Goal: Task Accomplishment & Management: Use online tool/utility

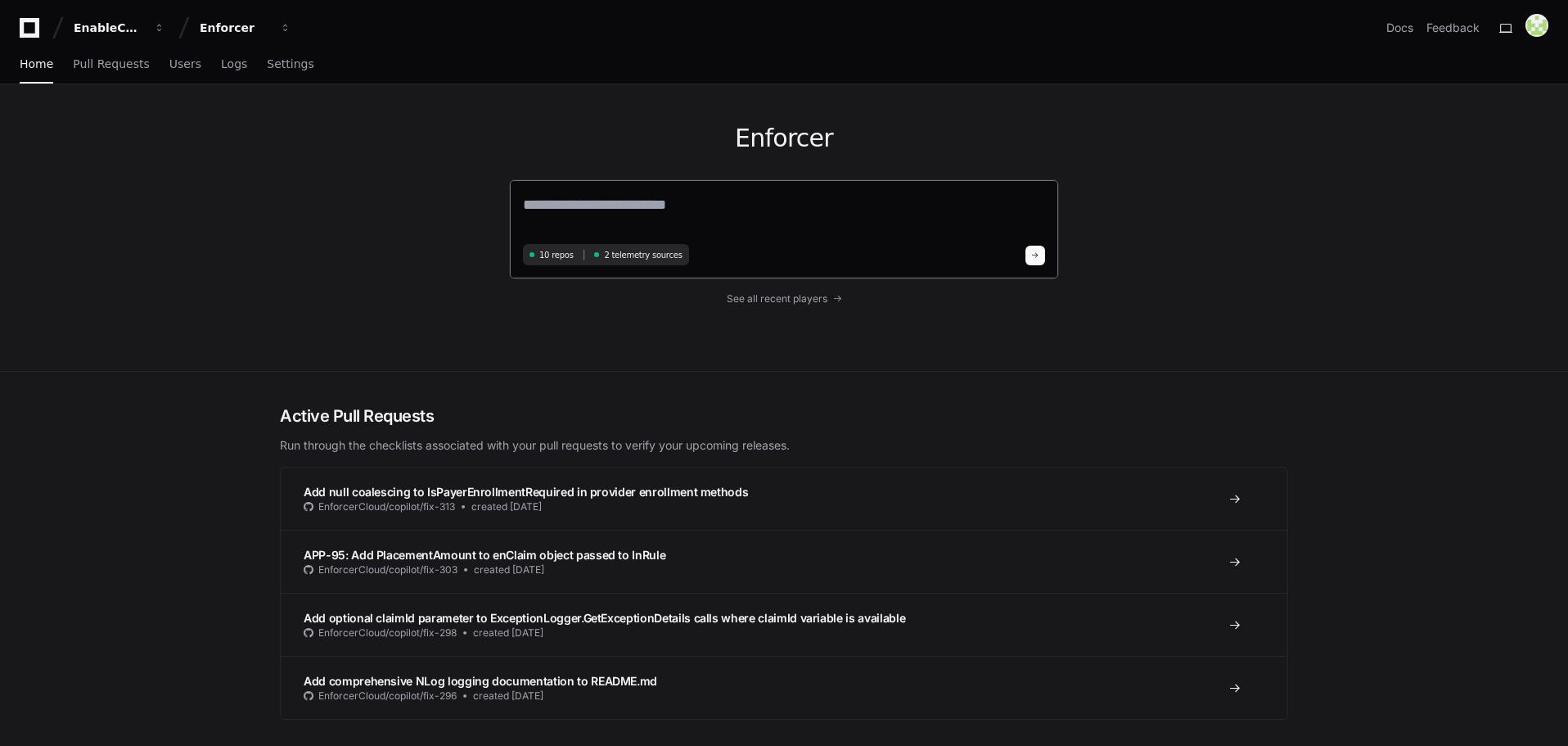
click at [619, 208] on textarea at bounding box center [784, 216] width 522 height 46
paste textarea "**********"
type textarea "**********"
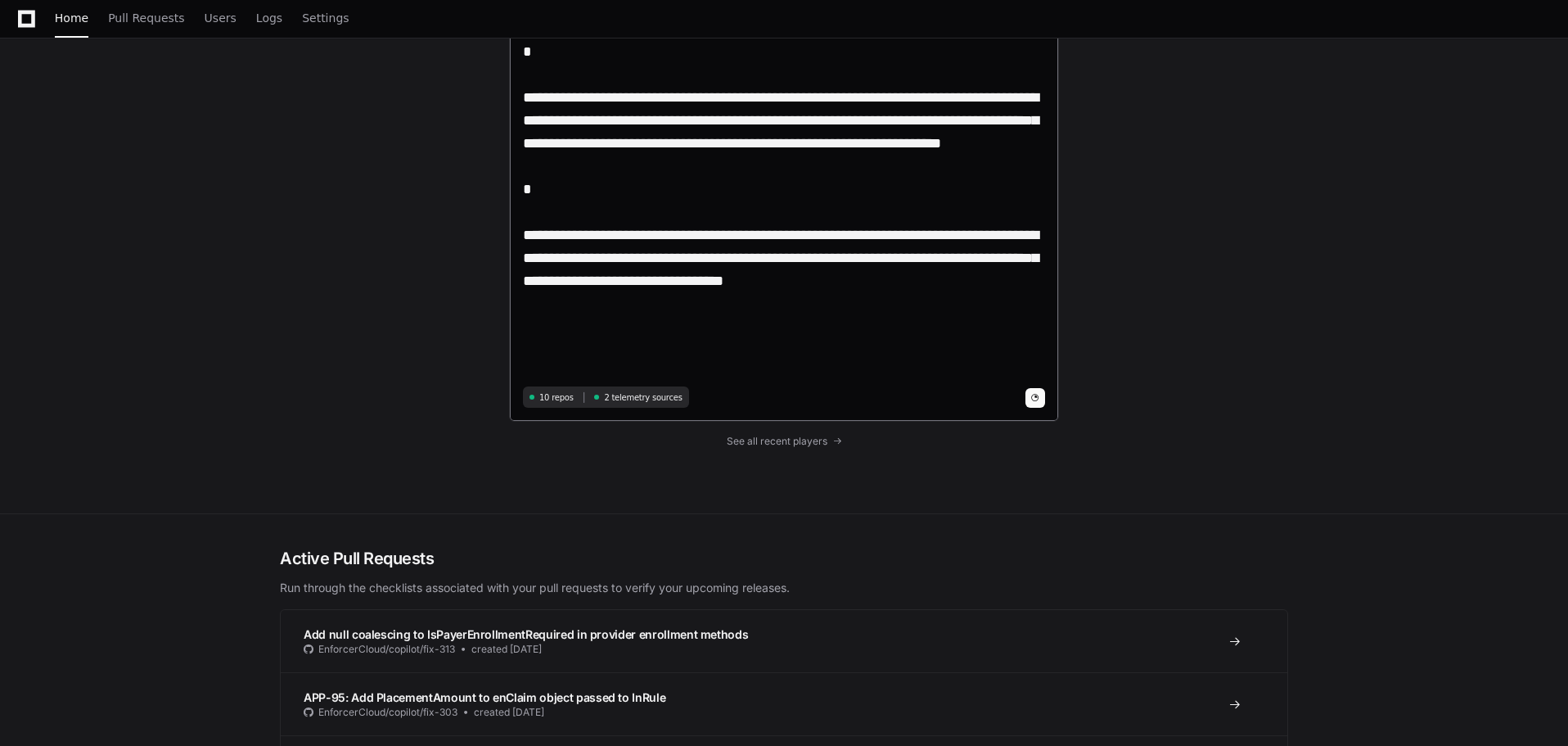
scroll to position [410, 0]
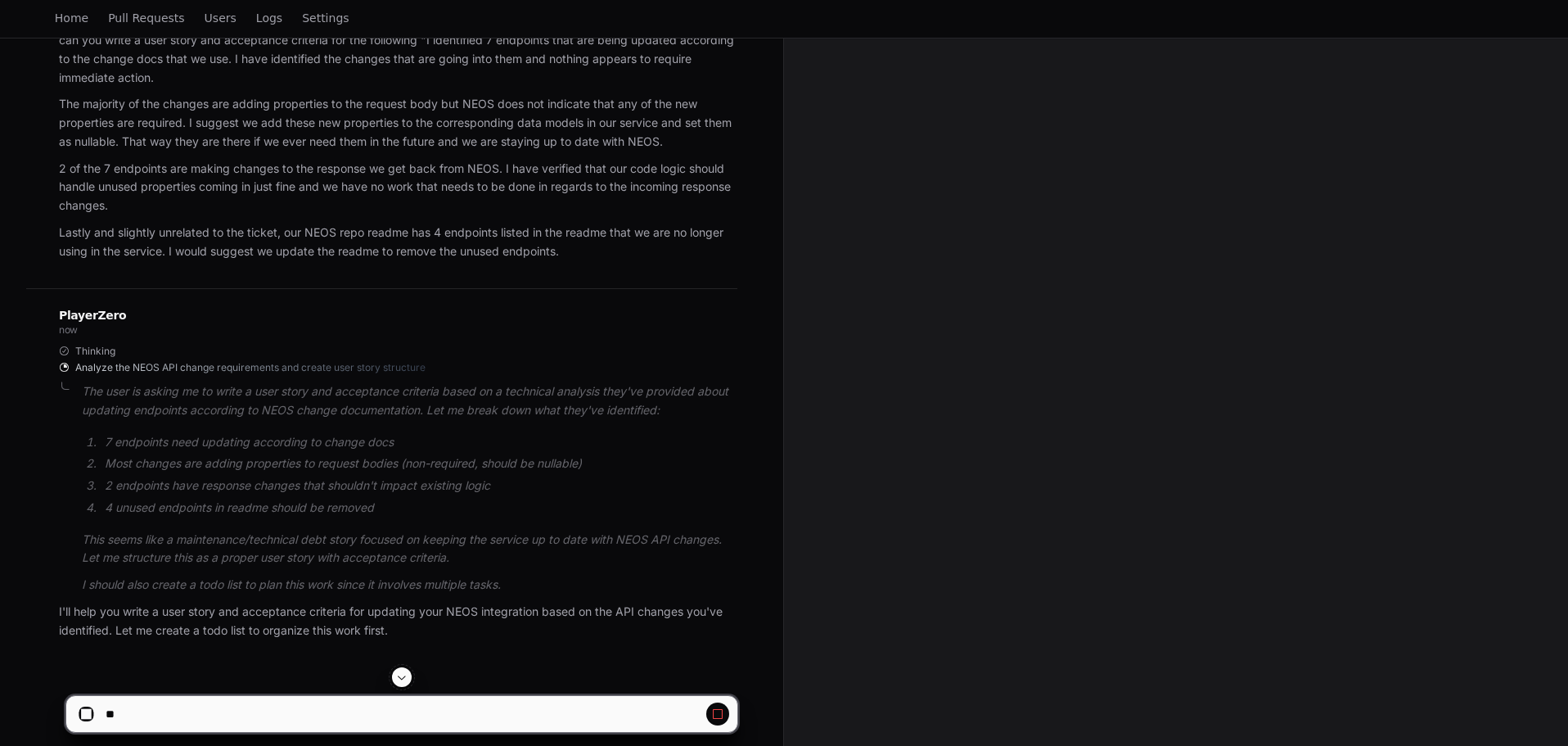
scroll to position [266, 0]
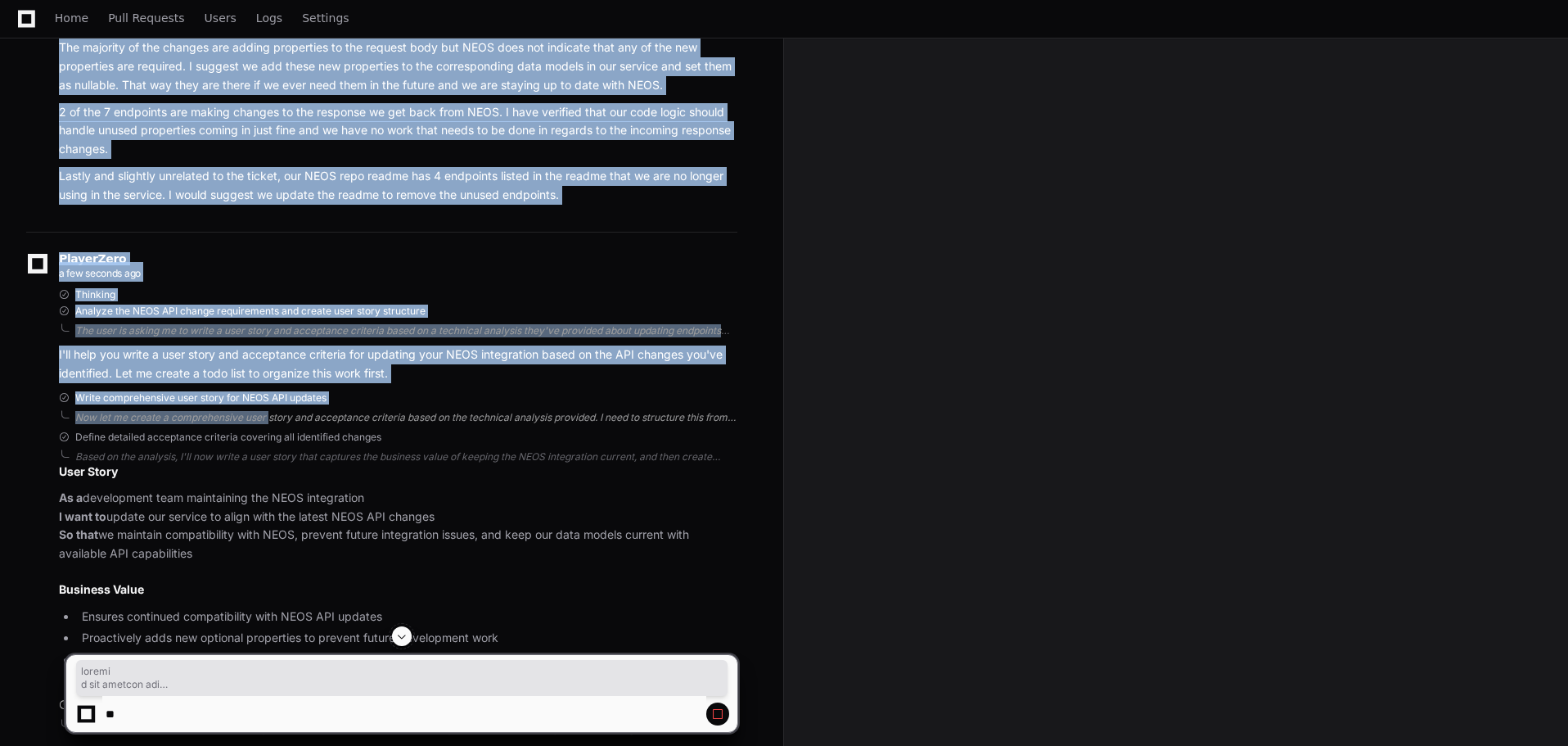
drag, startPoint x: 59, startPoint y: 505, endPoint x: 266, endPoint y: 414, distance: 226.1
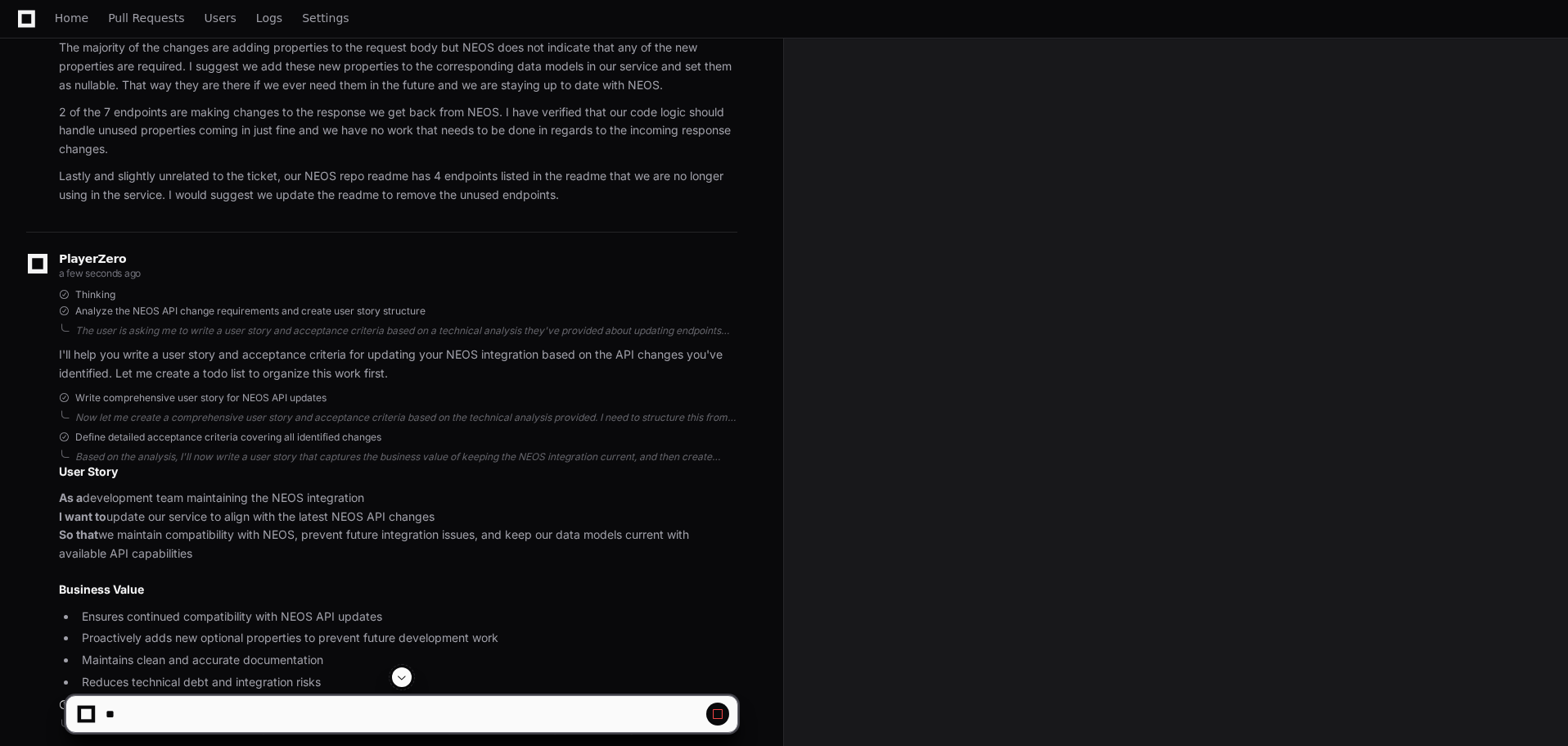
click at [218, 483] on article "User Story As a development team maintaining the NEOS integration I want to upd…" at bounding box center [398, 577] width 678 height 228
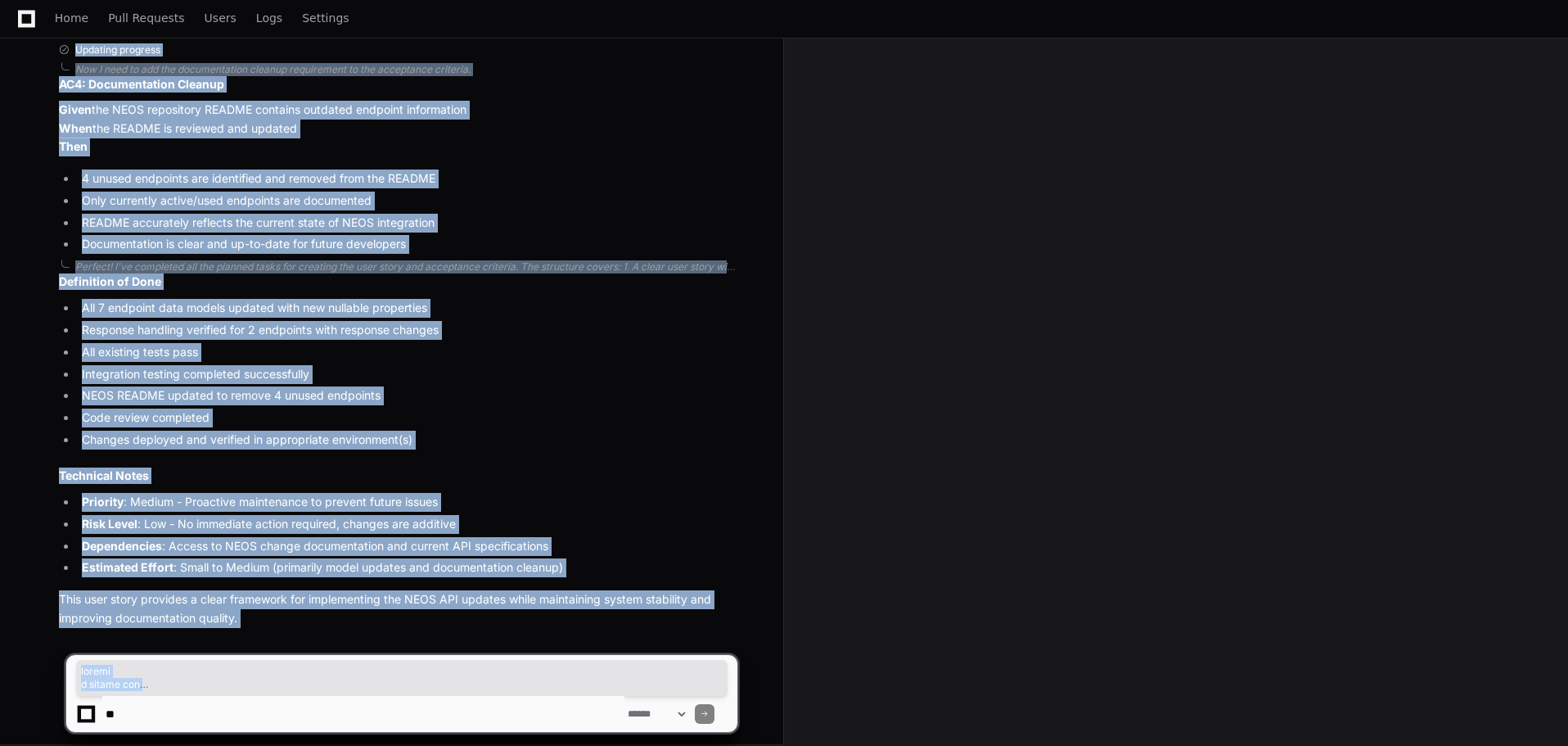
scroll to position [1566, 0]
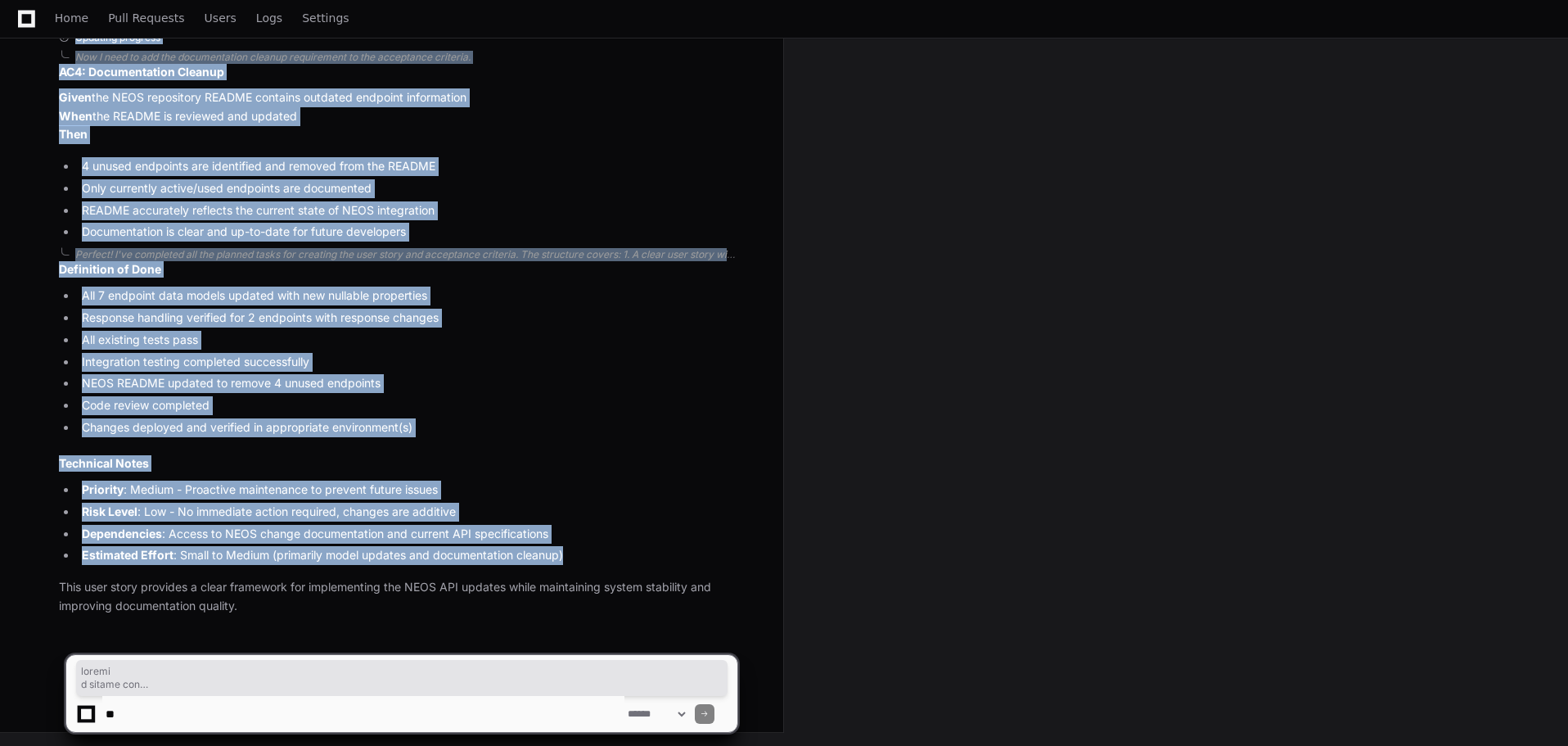
drag, startPoint x: 60, startPoint y: 473, endPoint x: 581, endPoint y: 562, distance: 528.5
copy div "joneil a minute ago can you write a user story and acceptance criteria for the …"
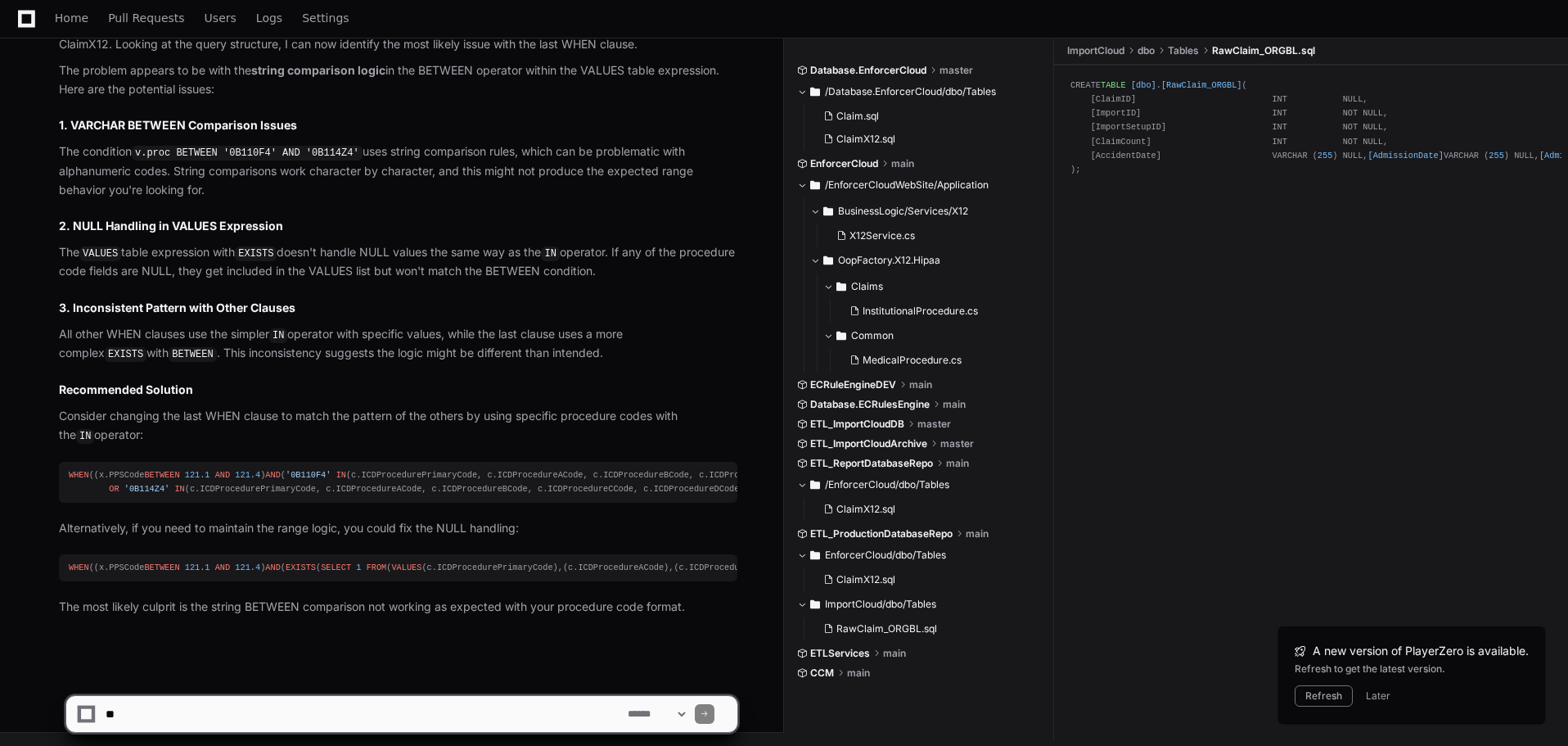
scroll to position [3779, 0]
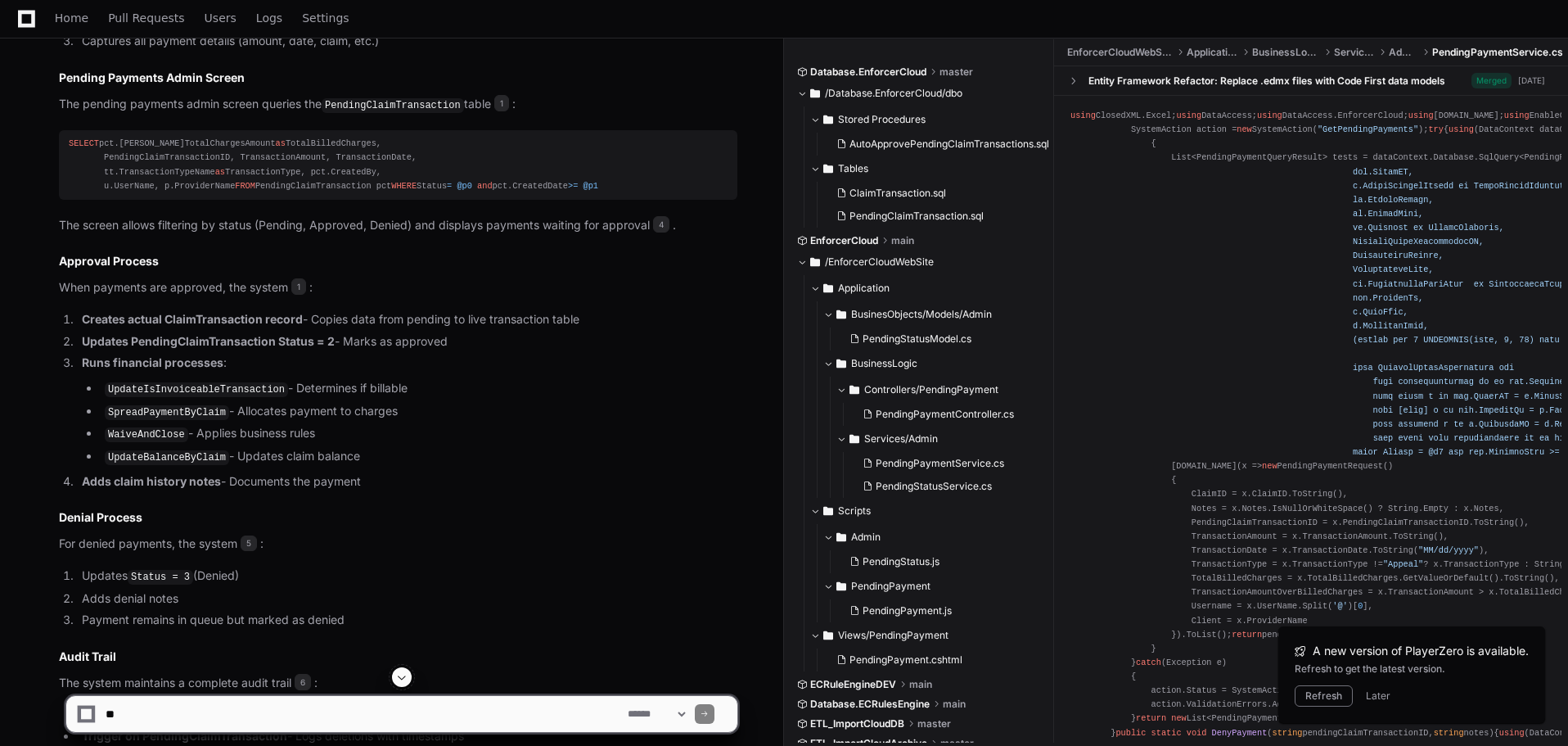
scroll to position [136, 0]
